Goal: Transaction & Acquisition: Purchase product/service

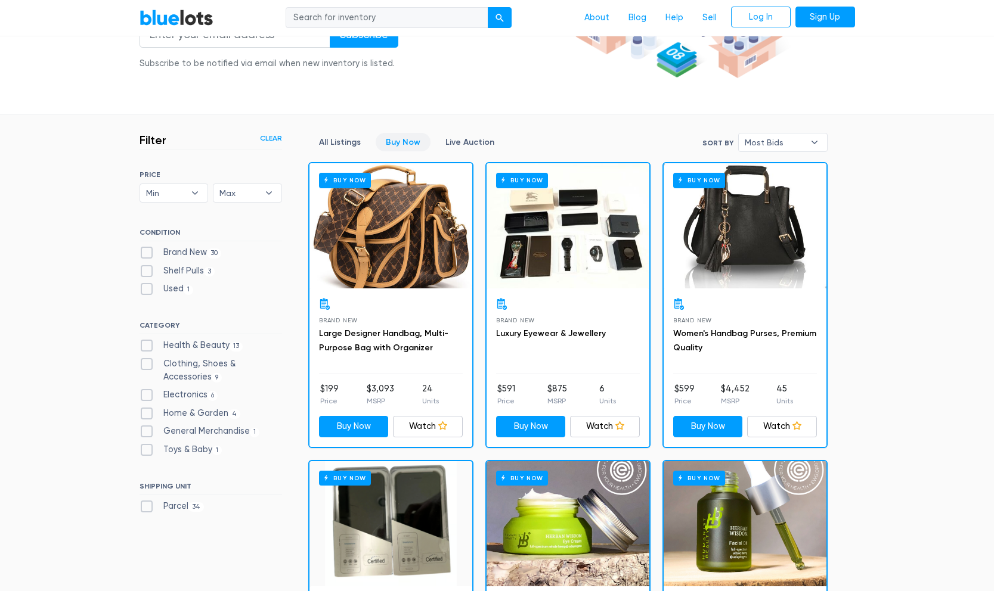
scroll to position [216, 0]
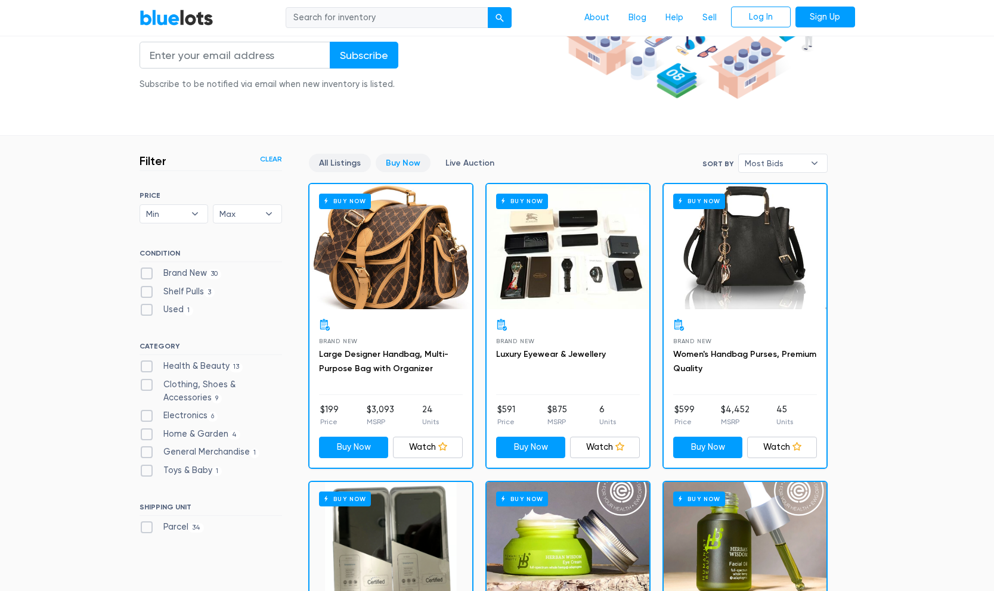
click at [334, 162] on link "All Listings" at bounding box center [340, 163] width 62 height 18
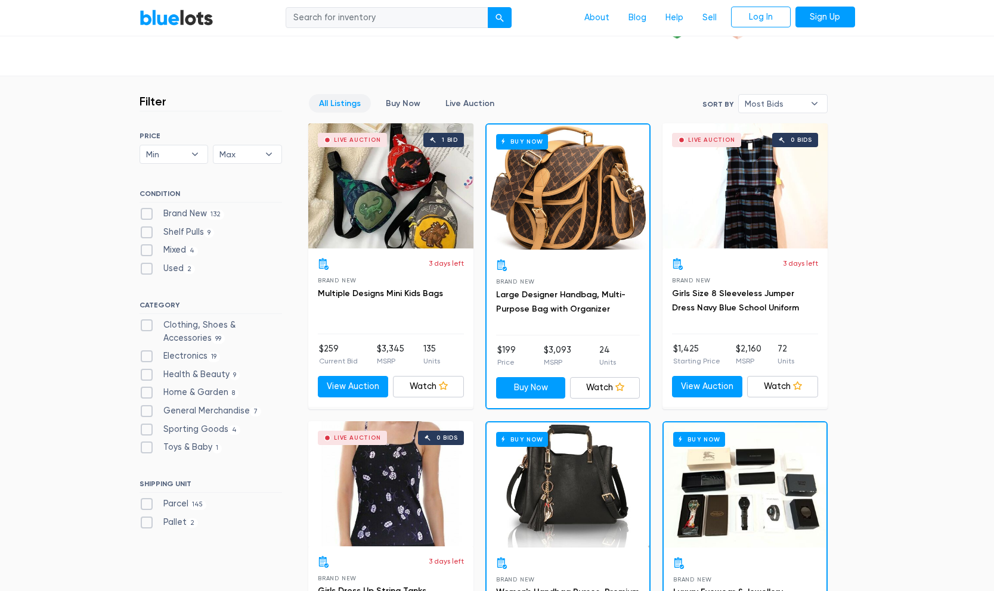
scroll to position [272, 0]
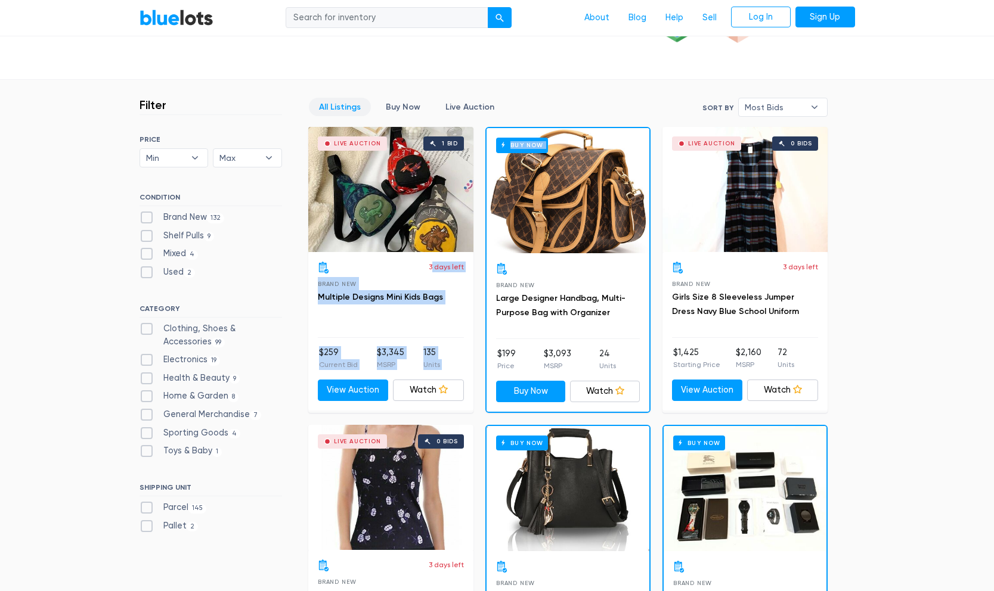
drag, startPoint x: 432, startPoint y: 268, endPoint x: 502, endPoint y: 268, distance: 70.3
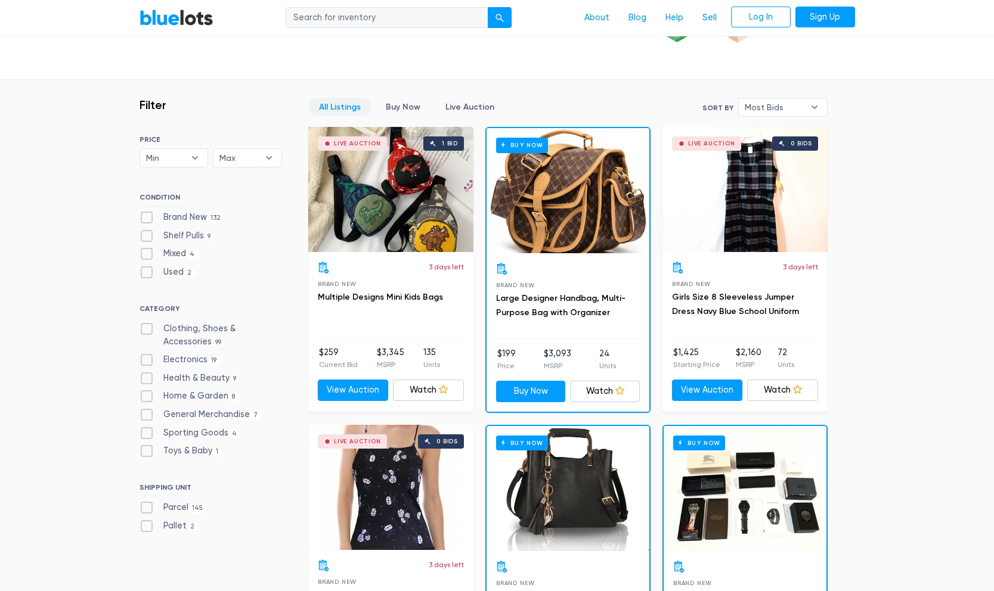
click at [466, 289] on div "3 days left Brand New Multiple Designs Mini Kids Bags $259 Current Bid $3,345 M…" at bounding box center [390, 331] width 165 height 158
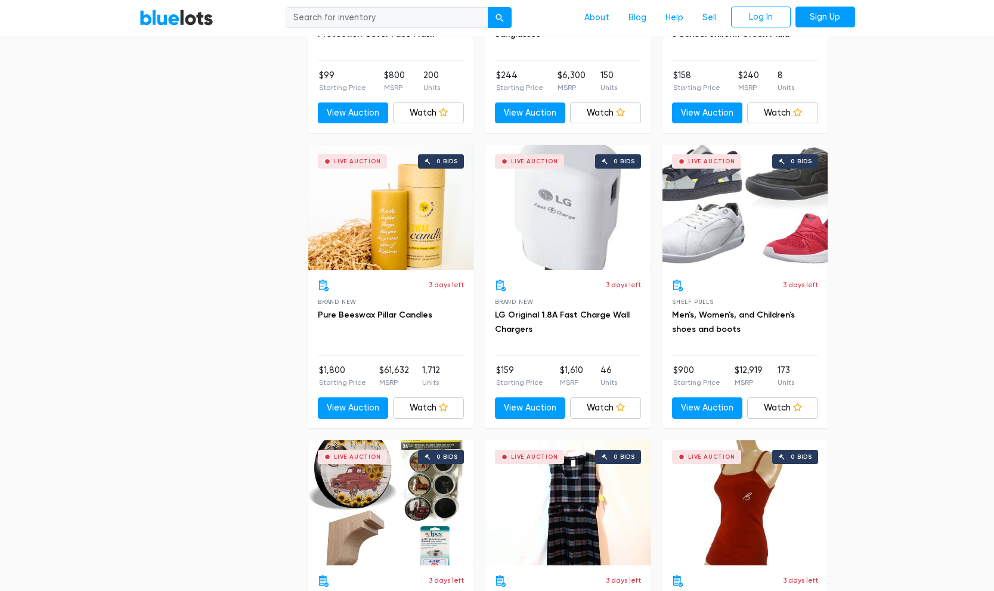
scroll to position [1741, 0]
